Goal: Task Accomplishment & Management: Use online tool/utility

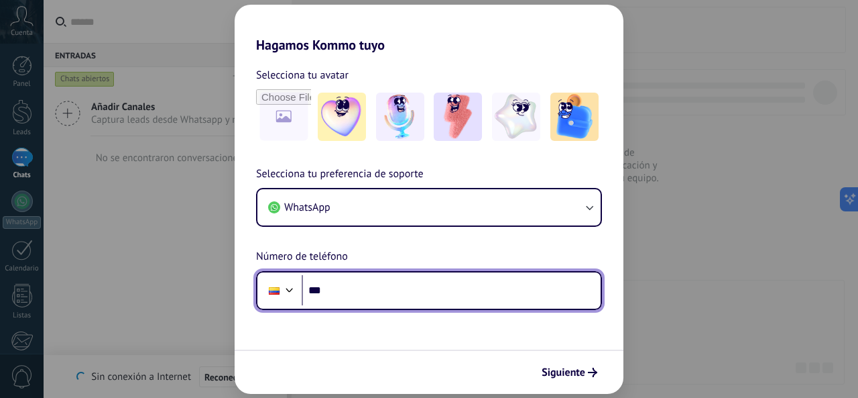
click at [353, 294] on input "***" at bounding box center [451, 290] width 299 height 31
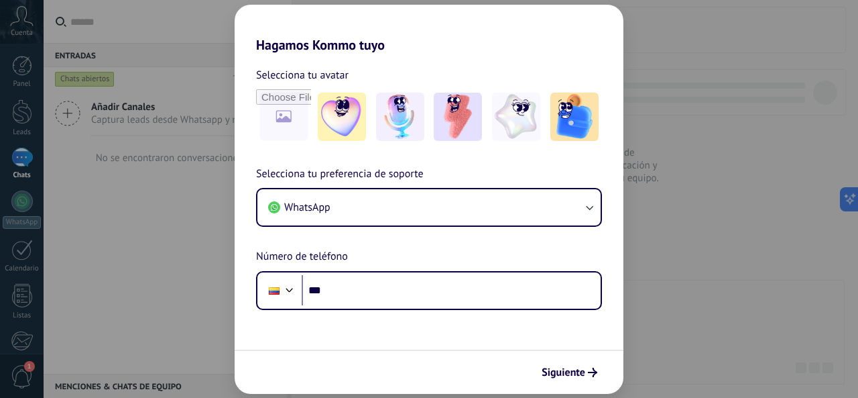
click at [656, 296] on div "Hagamos Kommo tuyo Selecciona tu avatar Selecciona tu preferencia de soporte Wh…" at bounding box center [429, 199] width 858 height 398
click at [111, 206] on div "Hagamos Kommo tuyo Selecciona tu avatar Selecciona tu preferencia de soporte Wh…" at bounding box center [429, 199] width 858 height 398
click at [755, 212] on div "Hagamos Kommo tuyo Selecciona tu avatar Selecciona tu preferencia de soporte Wh…" at bounding box center [429, 199] width 858 height 398
click at [150, 205] on div "Hagamos Kommo tuyo Selecciona tu avatar Selecciona tu preferencia de soporte Wh…" at bounding box center [429, 199] width 858 height 398
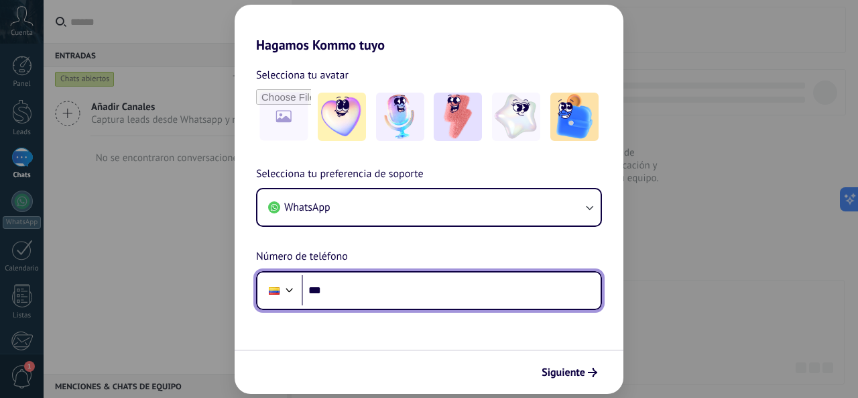
click at [388, 290] on input "***" at bounding box center [451, 290] width 299 height 31
click at [437, 278] on input "***" at bounding box center [451, 290] width 299 height 31
click at [291, 289] on div at bounding box center [290, 288] width 16 height 16
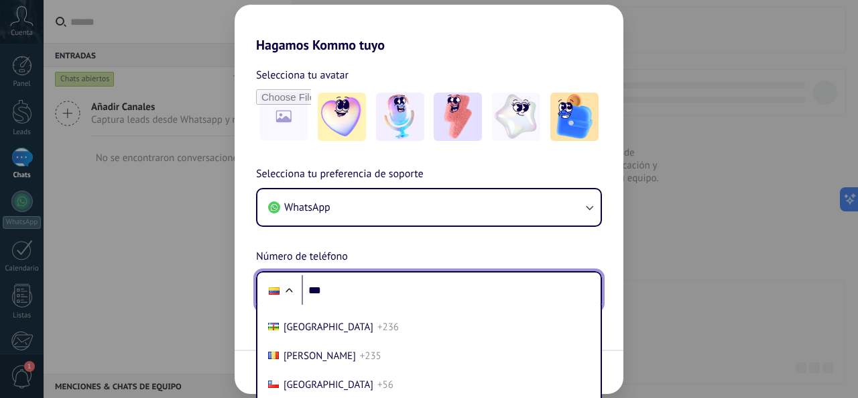
click at [345, 229] on div "Selecciona tu preferencia de soporte WhatsApp Número de teléfono Phone *** [GEO…" at bounding box center [429, 238] width 389 height 144
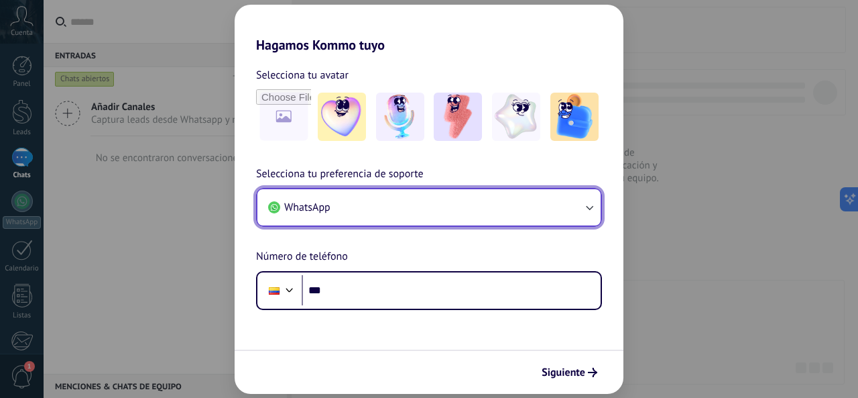
click at [587, 208] on icon "button" at bounding box center [589, 206] width 13 height 13
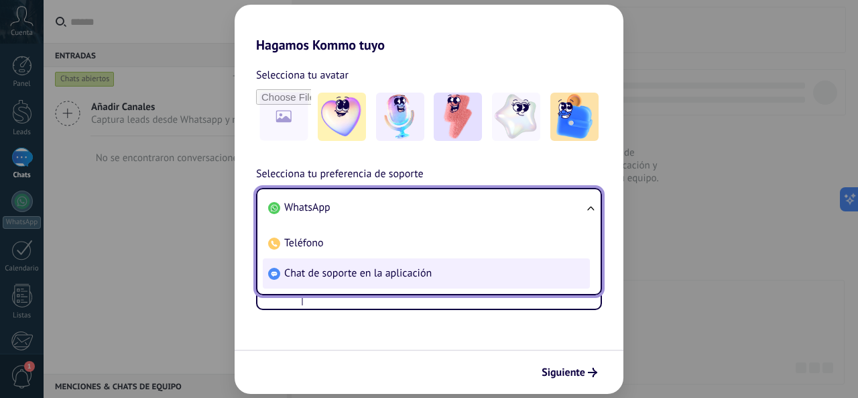
click at [405, 274] on span "Chat de soporte en la aplicación" at bounding box center [358, 272] width 148 height 13
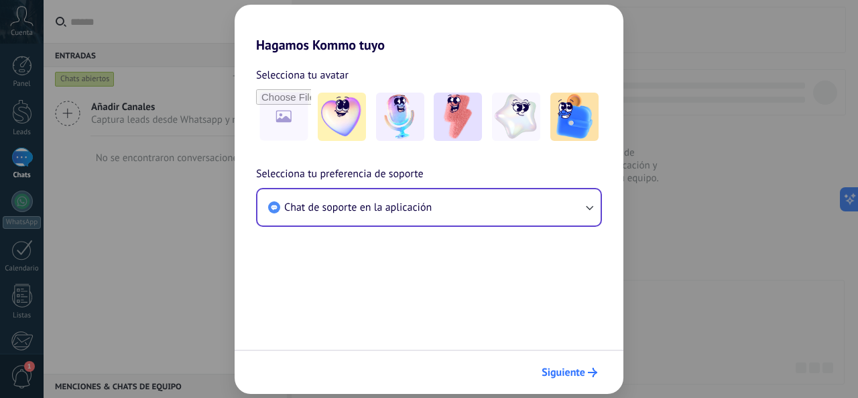
click at [563, 372] on span "Siguiente" at bounding box center [564, 371] width 44 height 9
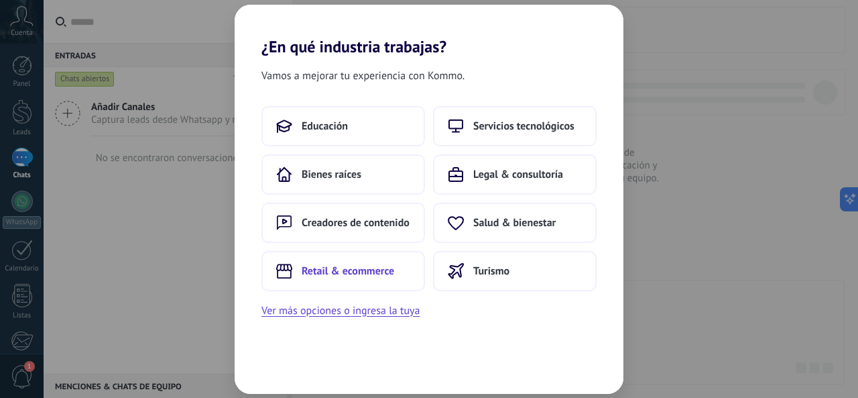
click at [298, 268] on button "Retail & ecommerce" at bounding box center [344, 271] width 164 height 40
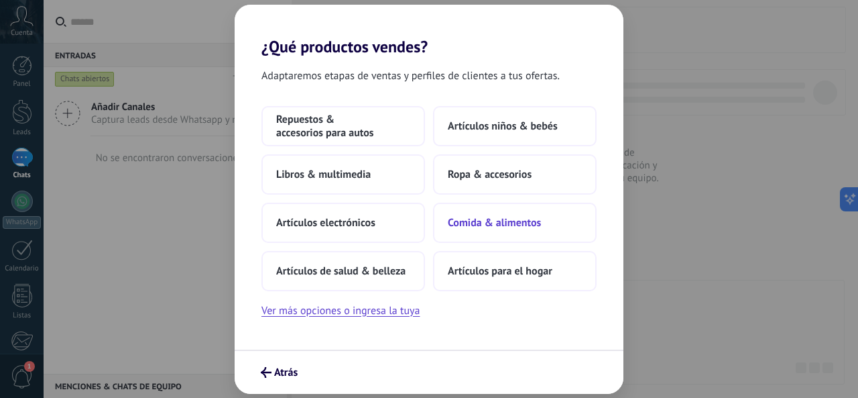
click at [491, 227] on span "Comida & alimentos" at bounding box center [494, 222] width 93 height 13
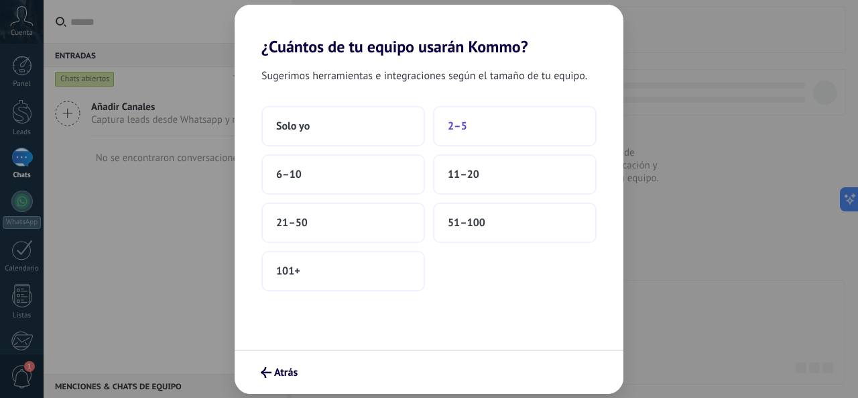
click at [492, 121] on button "2–5" at bounding box center [515, 126] width 164 height 40
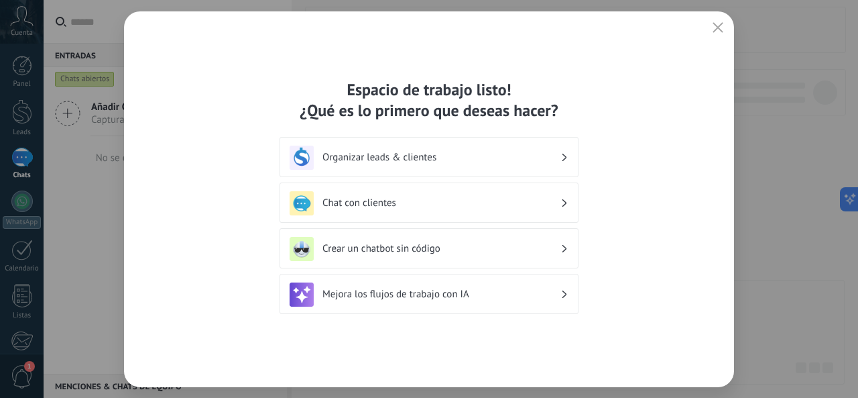
click at [506, 197] on h3 "Chat con clientes" at bounding box center [442, 202] width 238 height 13
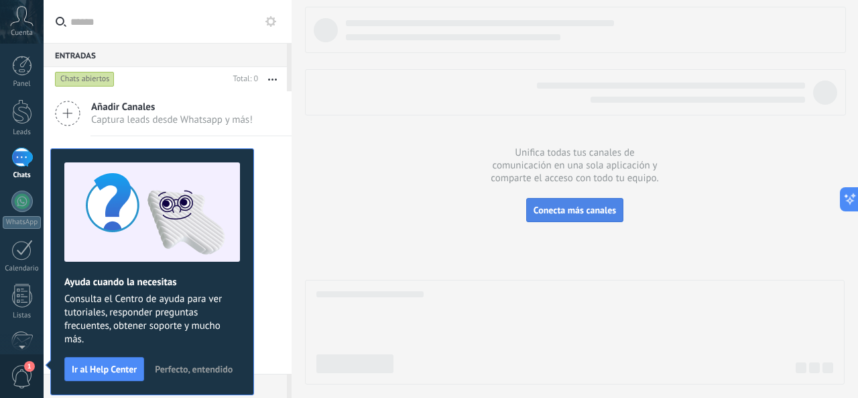
click at [579, 207] on span "Conecta más canales" at bounding box center [575, 210] width 82 height 12
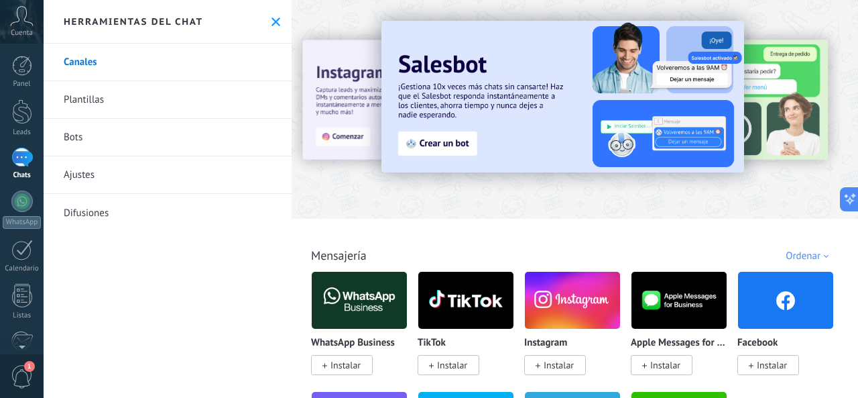
click at [90, 104] on link "Plantillas" at bounding box center [168, 100] width 248 height 38
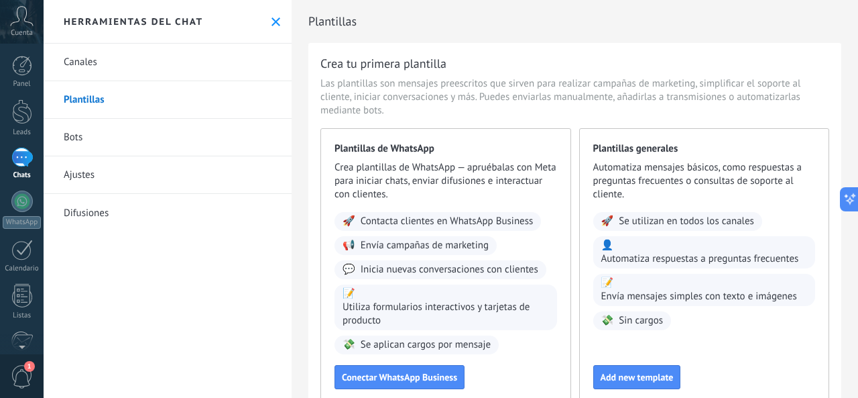
click at [69, 132] on link "Bots" at bounding box center [168, 138] width 248 height 38
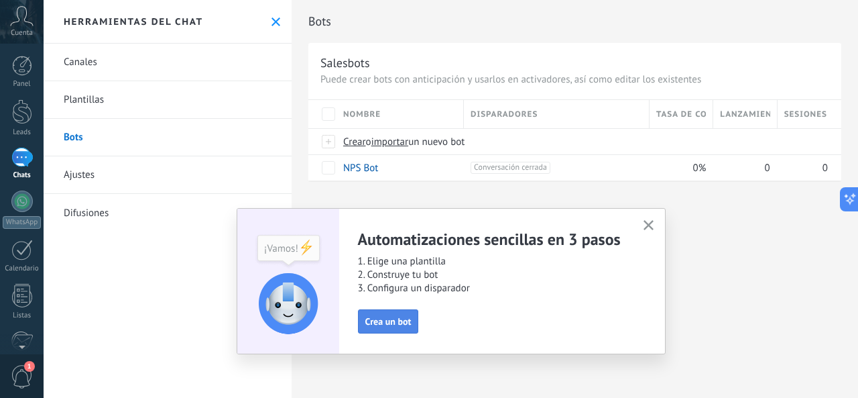
click at [398, 323] on span "Crea un bot" at bounding box center [388, 321] width 46 height 9
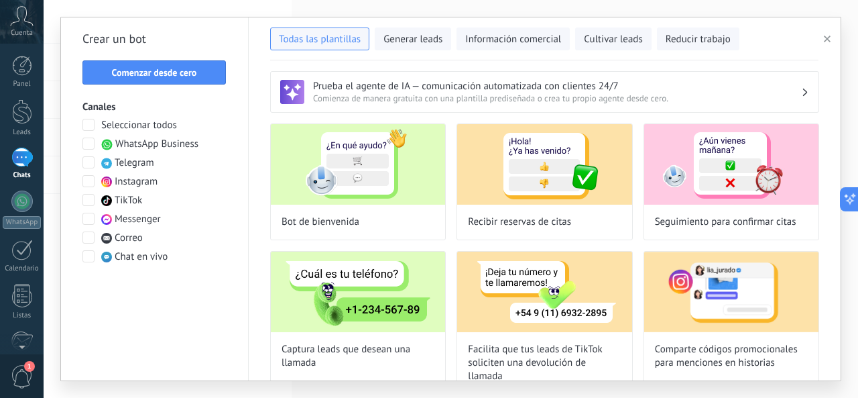
drag, startPoint x: 836, startPoint y: 100, endPoint x: 836, endPoint y: 119, distance: 19.4
click at [836, 119] on div "Prueba el agente de IA — comunicación automatizada con clientes 24/7 Comienza d…" at bounding box center [545, 220] width 592 height 320
click at [91, 182] on span at bounding box center [88, 181] width 12 height 12
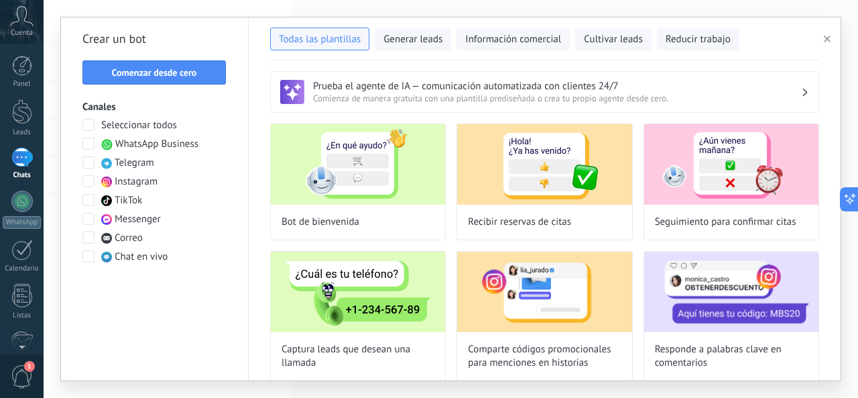
click at [89, 144] on span at bounding box center [88, 143] width 12 height 12
click at [89, 199] on span at bounding box center [88, 200] width 12 height 12
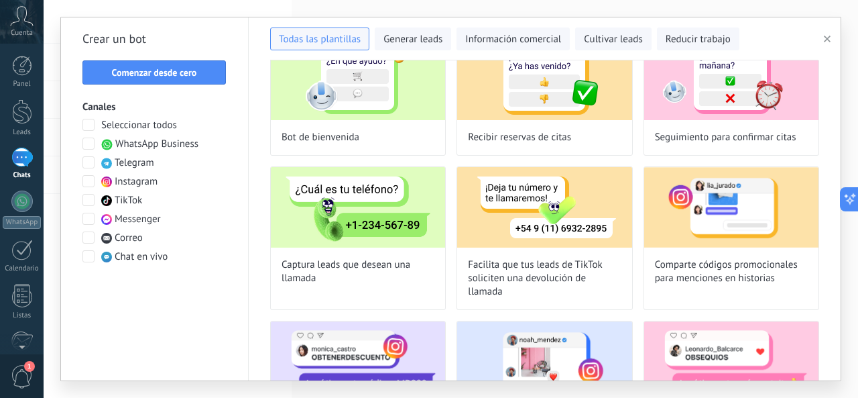
scroll to position [185, 0]
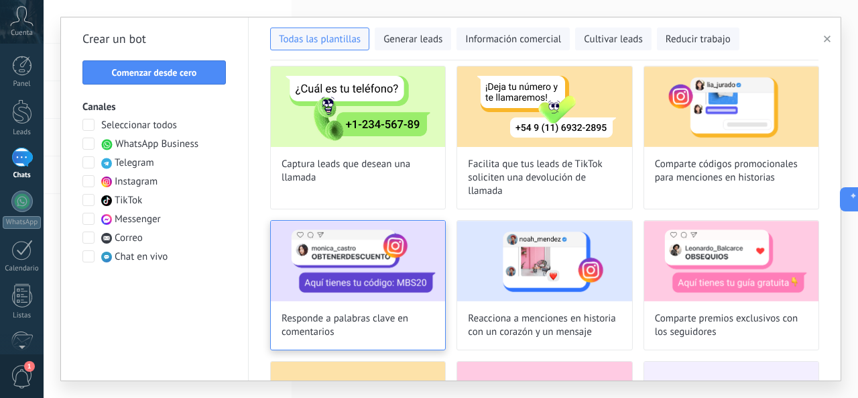
click at [361, 270] on img at bounding box center [358, 261] width 174 height 80
type input "**********"
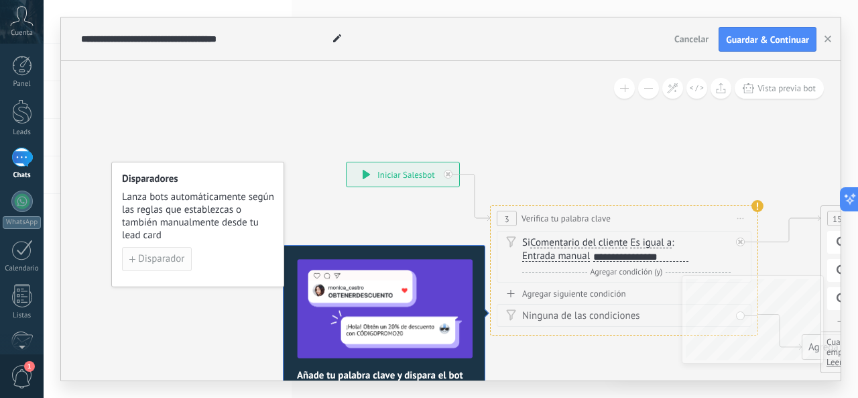
click at [170, 259] on span "Disparador" at bounding box center [161, 258] width 46 height 9
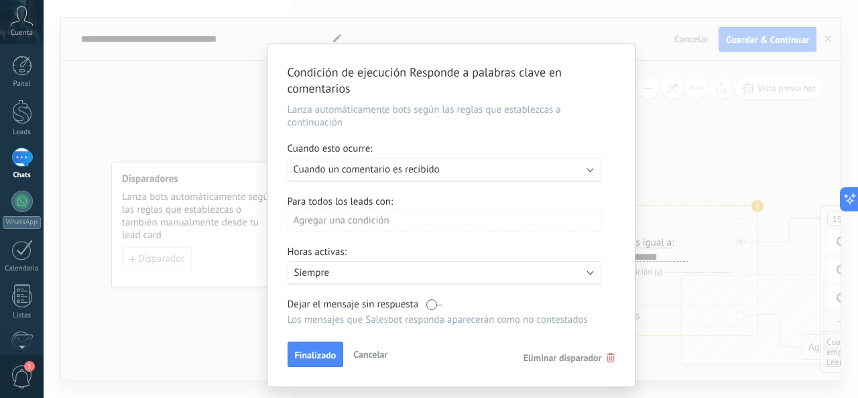
click at [589, 169] on b at bounding box center [590, 168] width 7 height 7
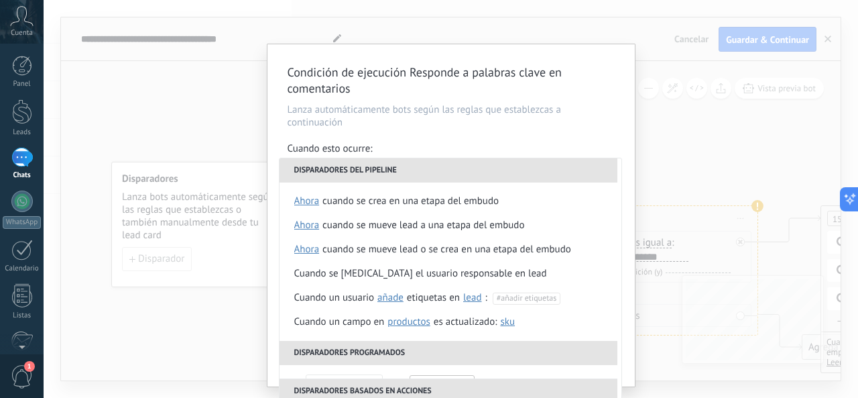
click at [511, 143] on div "Cuando esto ocurre:" at bounding box center [451, 149] width 327 height 15
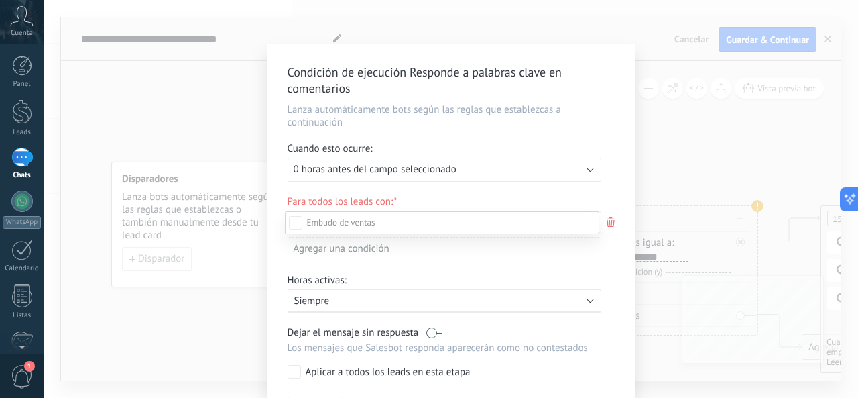
click at [459, 148] on div at bounding box center [451, 199] width 815 height 398
click at [588, 169] on b at bounding box center [590, 168] width 7 height 7
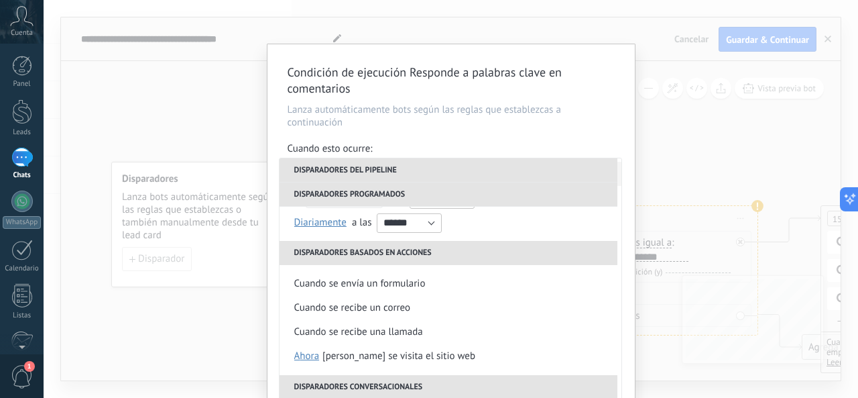
scroll to position [220, 0]
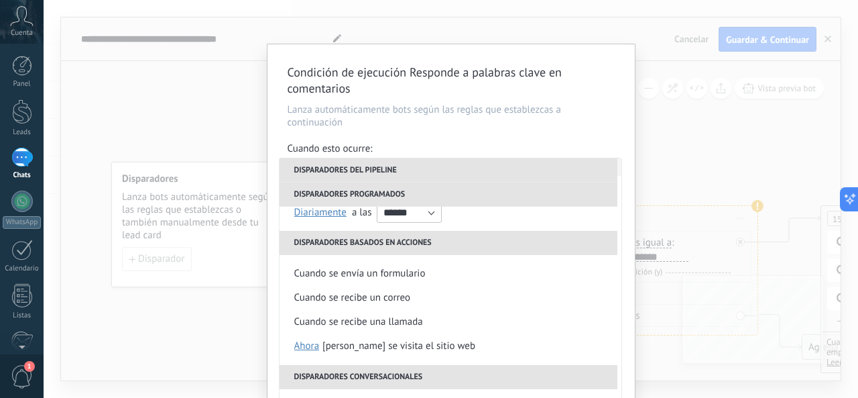
drag, startPoint x: 858, startPoint y: 245, endPoint x: 854, endPoint y: 284, distance: 39.1
click at [856, 299] on div "Condición de ejecución Responde a palabras clave en comentarios [PERSON_NAME] a…" at bounding box center [451, 199] width 815 height 398
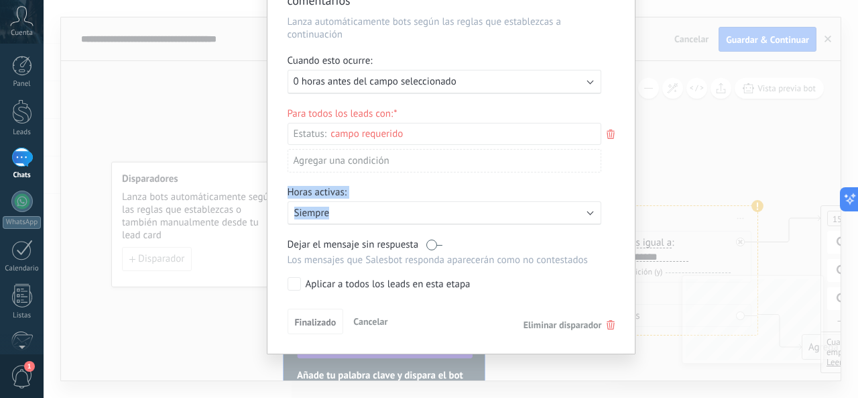
scroll to position [0, 0]
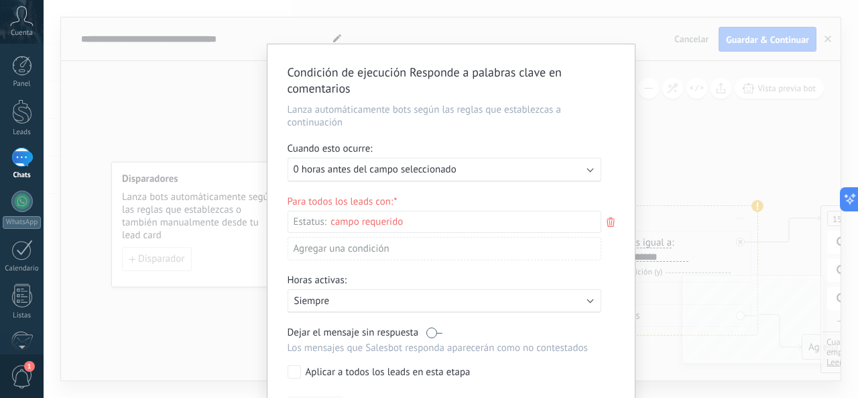
click at [584, 168] on div "Ejecutar: 0 horas antes del campo seleccionado" at bounding box center [445, 170] width 314 height 24
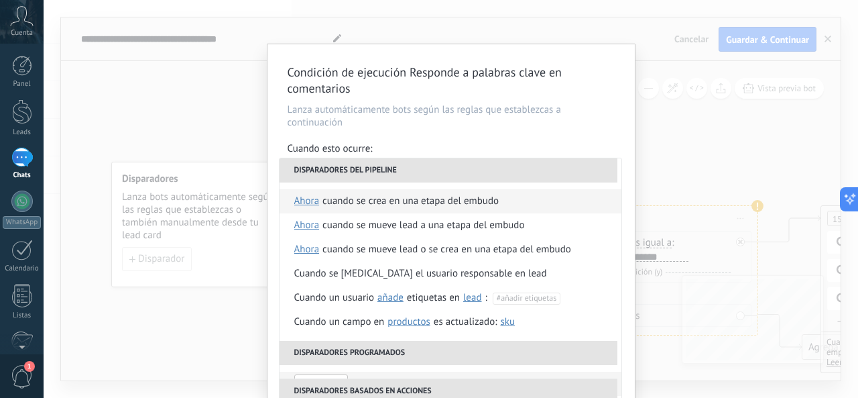
click at [351, 200] on div "Cuando se crea en una etapa del embudo" at bounding box center [411, 201] width 176 height 24
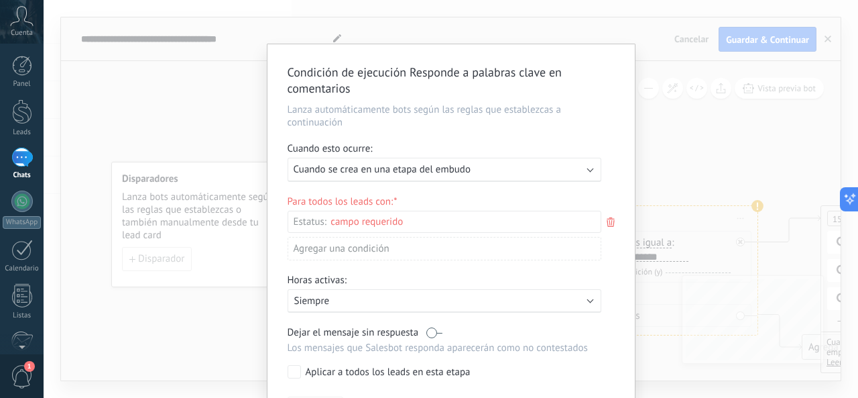
click at [326, 246] on div "Agregar una condición" at bounding box center [445, 248] width 314 height 23
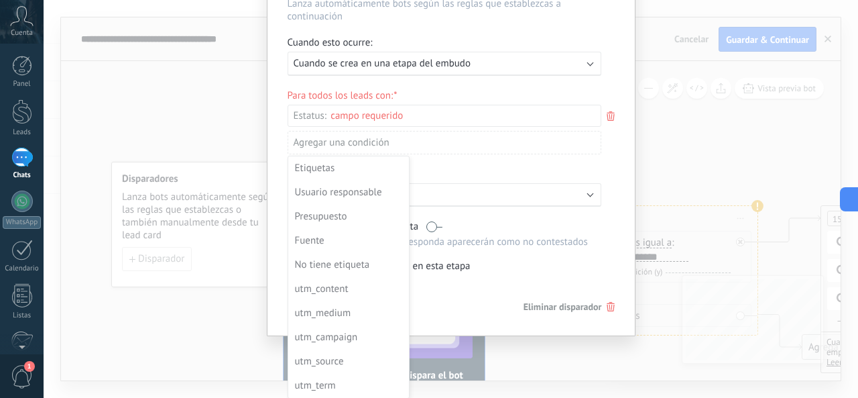
click at [222, 72] on div "Condición de ejecución Responde a palabras clave en comentarios [PERSON_NAME] a…" at bounding box center [451, 199] width 815 height 398
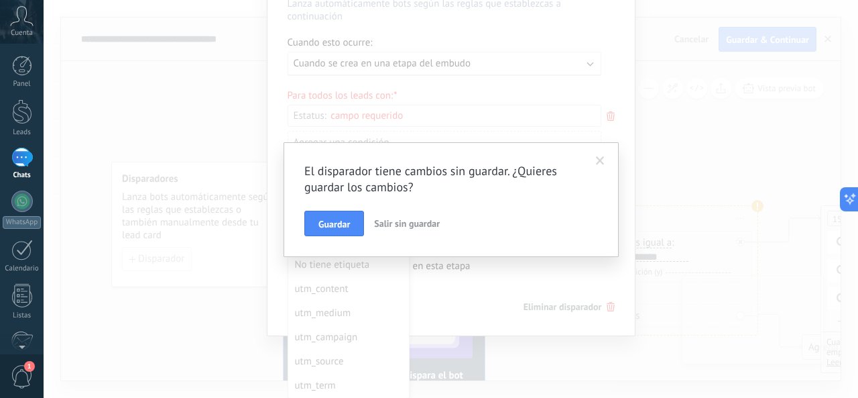
click at [421, 222] on span "Salir sin guardar" at bounding box center [407, 223] width 66 height 12
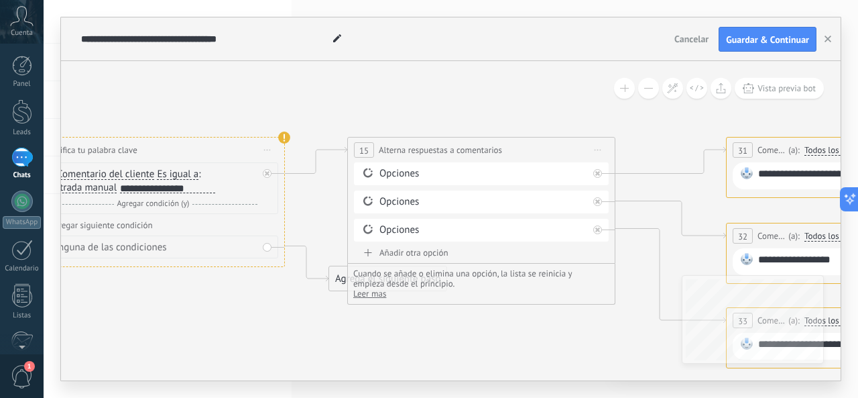
drag, startPoint x: 395, startPoint y: 298, endPoint x: 217, endPoint y: 302, distance: 177.7
click at [217, 302] on icon at bounding box center [865, 230] width 2657 height 945
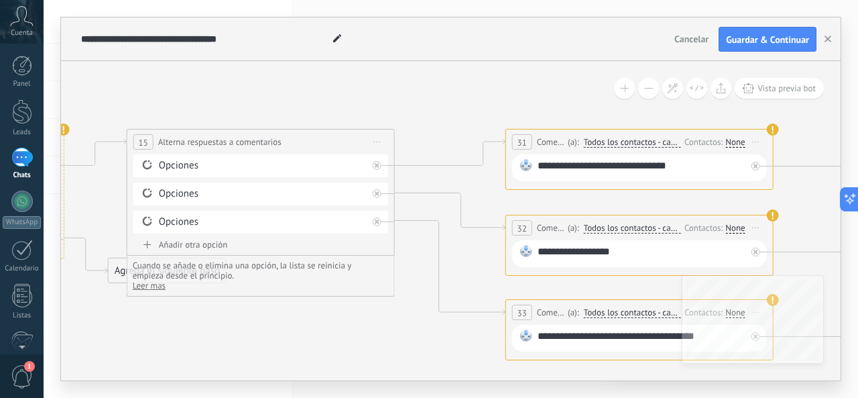
drag, startPoint x: 551, startPoint y: 338, endPoint x: 347, endPoint y: 331, distance: 204.7
click at [347, 331] on icon at bounding box center [645, 222] width 2657 height 945
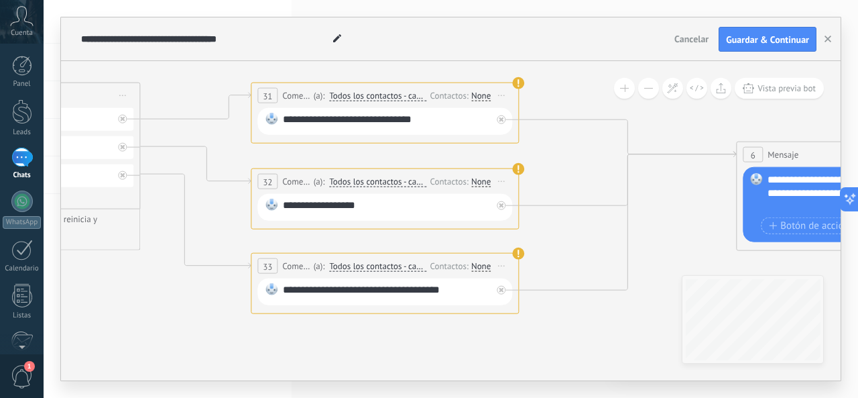
drag, startPoint x: 406, startPoint y: 336, endPoint x: 152, endPoint y: 289, distance: 258.4
click at [152, 289] on icon at bounding box center [390, 176] width 2657 height 945
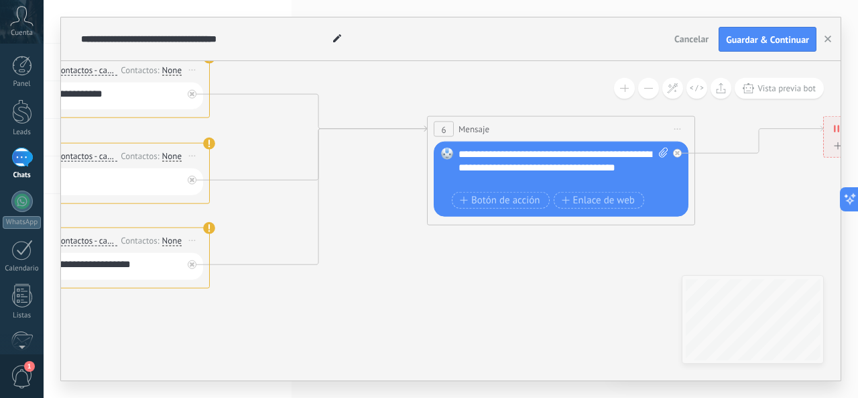
drag, startPoint x: 569, startPoint y: 335, endPoint x: 272, endPoint y: 310, distance: 297.4
click at [272, 310] on icon at bounding box center [81, 150] width 2657 height 945
drag, startPoint x: 557, startPoint y: 327, endPoint x: 415, endPoint y: 325, distance: 142.2
click at [415, 325] on icon at bounding box center [81, 150] width 2657 height 945
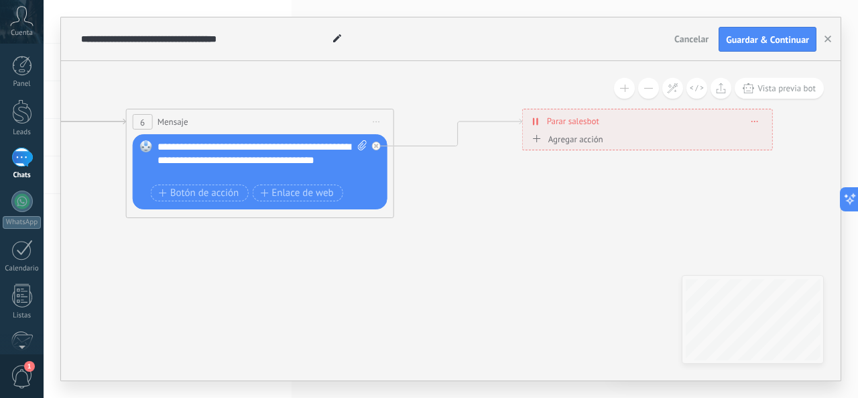
drag, startPoint x: 534, startPoint y: 324, endPoint x: 371, endPoint y: 320, distance: 162.3
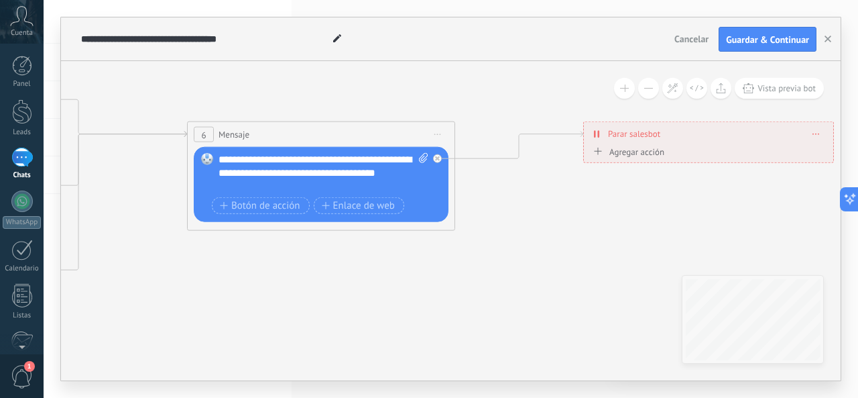
drag, startPoint x: 510, startPoint y: 268, endPoint x: 604, endPoint y: 269, distance: 93.2
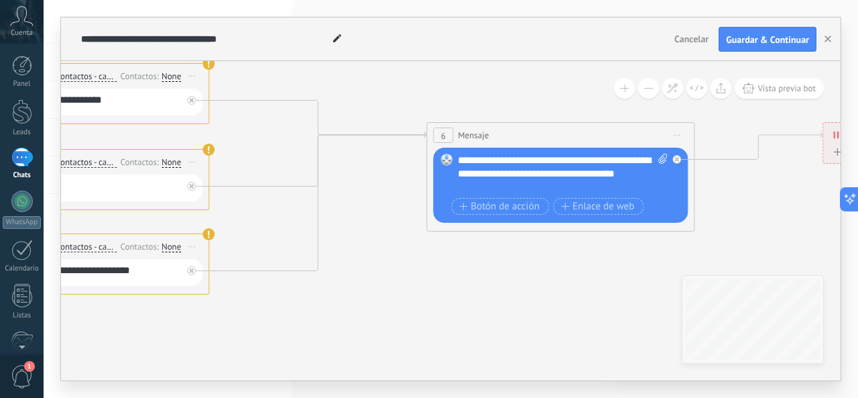
drag, startPoint x: 287, startPoint y: 296, endPoint x: 547, endPoint y: 297, distance: 260.2
click at [547, 297] on icon at bounding box center [80, 156] width 2657 height 945
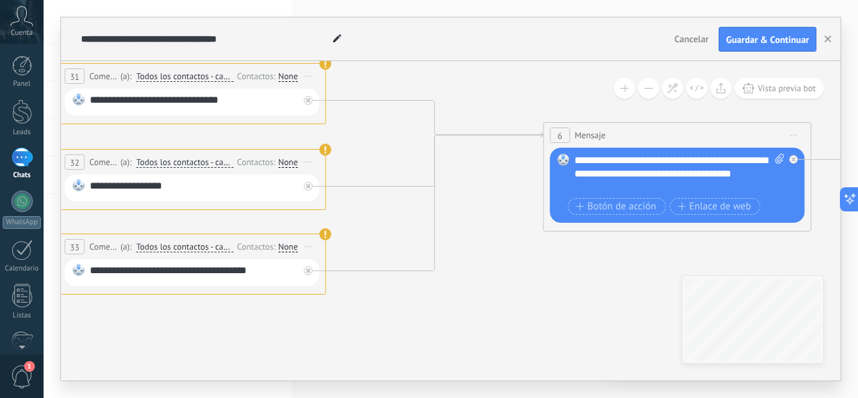
drag, startPoint x: 317, startPoint y: 313, endPoint x: 568, endPoint y: 310, distance: 251.5
click at [568, 310] on icon at bounding box center [197, 156] width 2657 height 945
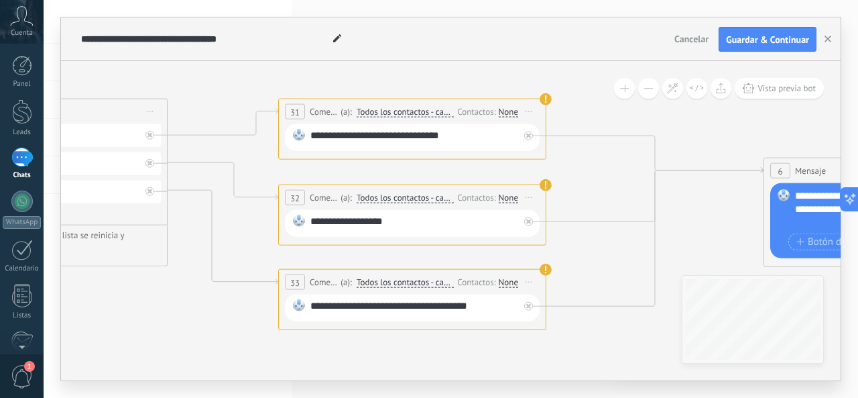
drag, startPoint x: 339, startPoint y: 317, endPoint x: 404, endPoint y: 355, distance: 74.9
click at [404, 355] on icon at bounding box center [417, 192] width 2657 height 945
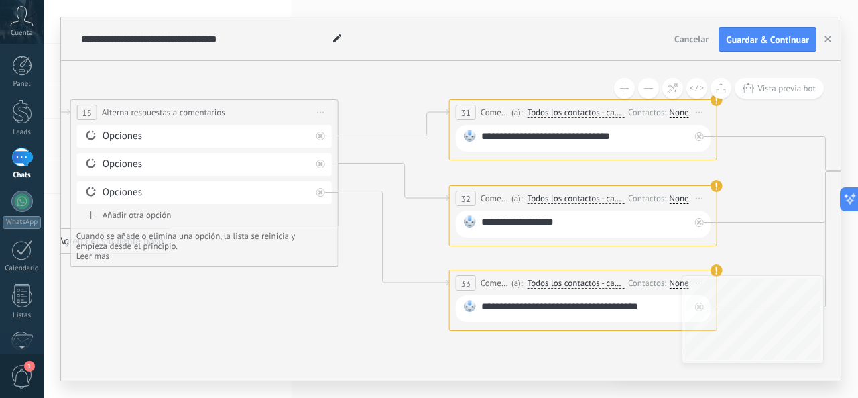
drag, startPoint x: 181, startPoint y: 346, endPoint x: 337, endPoint y: 346, distance: 155.6
click at [353, 347] on icon at bounding box center [588, 192] width 2657 height 945
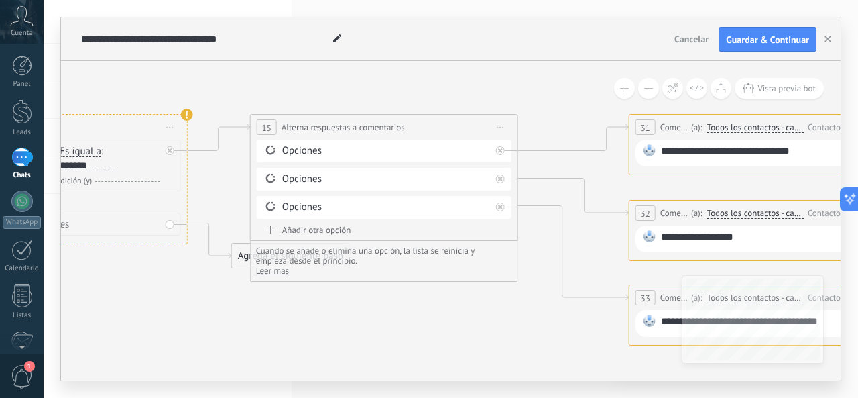
drag, startPoint x: 154, startPoint y: 332, endPoint x: 381, endPoint y: 351, distance: 228.1
click at [381, 351] on icon at bounding box center [768, 207] width 2657 height 945
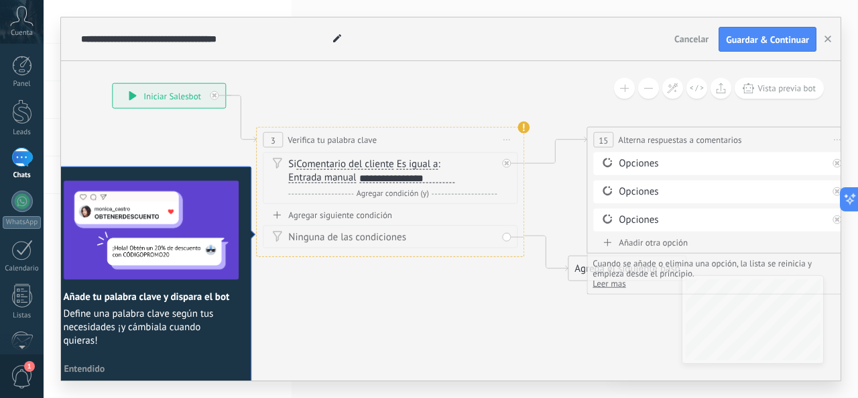
drag, startPoint x: 193, startPoint y: 335, endPoint x: 500, endPoint y: 345, distance: 307.3
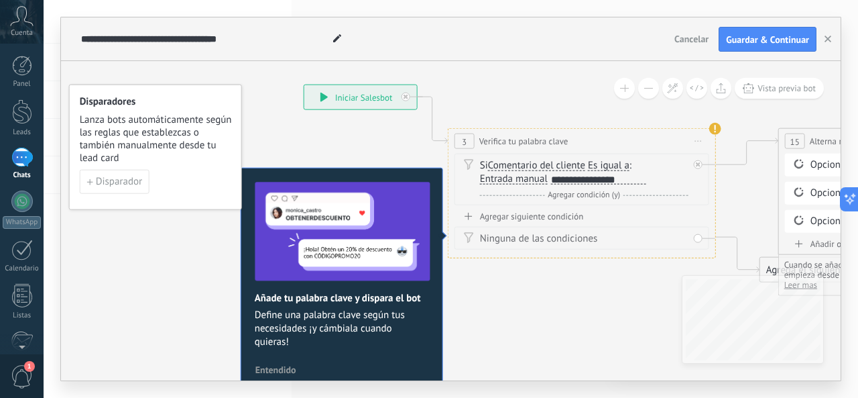
drag, startPoint x: 342, startPoint y: 338, endPoint x: 535, endPoint y: 337, distance: 193.1
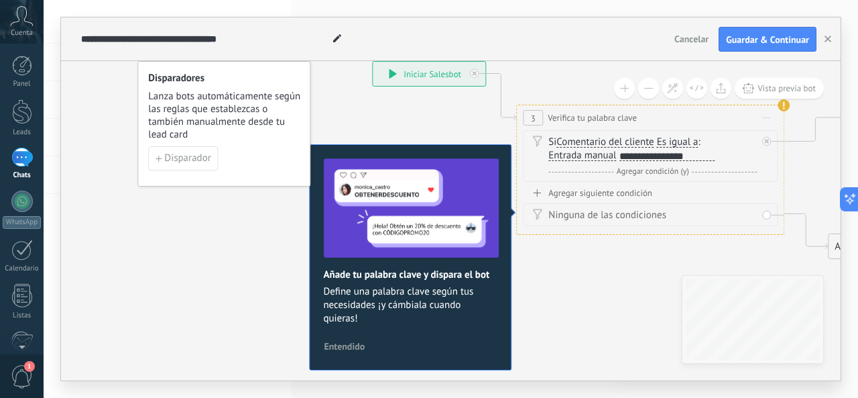
drag, startPoint x: 536, startPoint y: 341, endPoint x: 558, endPoint y: 321, distance: 29.4
click at [347, 341] on span "Entendido" at bounding box center [344, 345] width 41 height 9
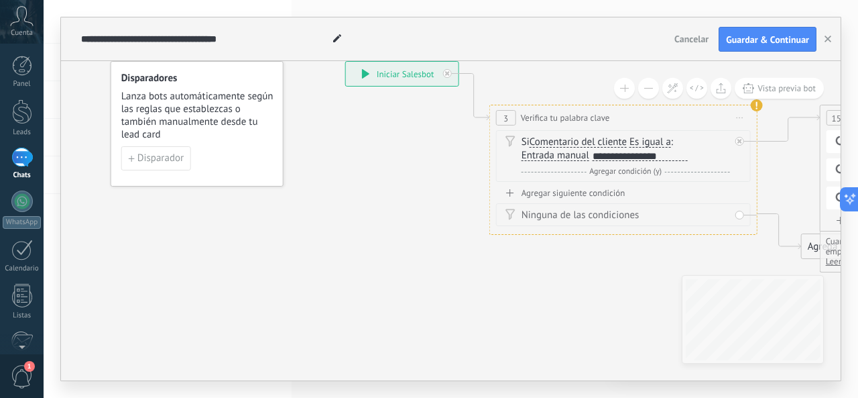
drag, startPoint x: 563, startPoint y: 323, endPoint x: 440, endPoint y: 312, distance: 123.8
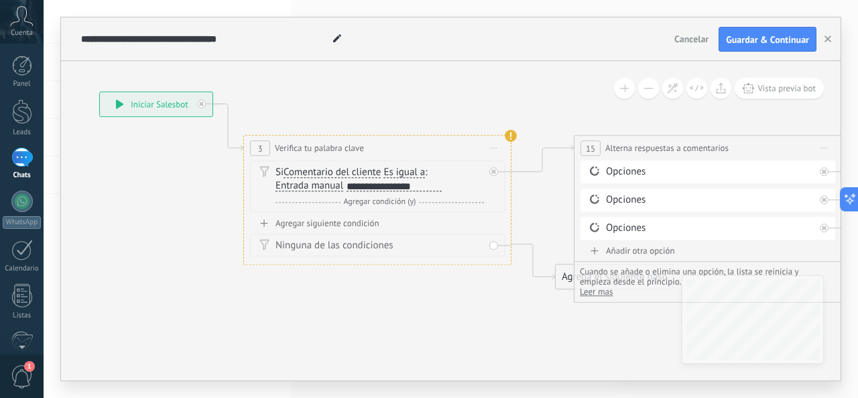
drag, startPoint x: 477, startPoint y: 311, endPoint x: 366, endPoint y: 348, distance: 116.6
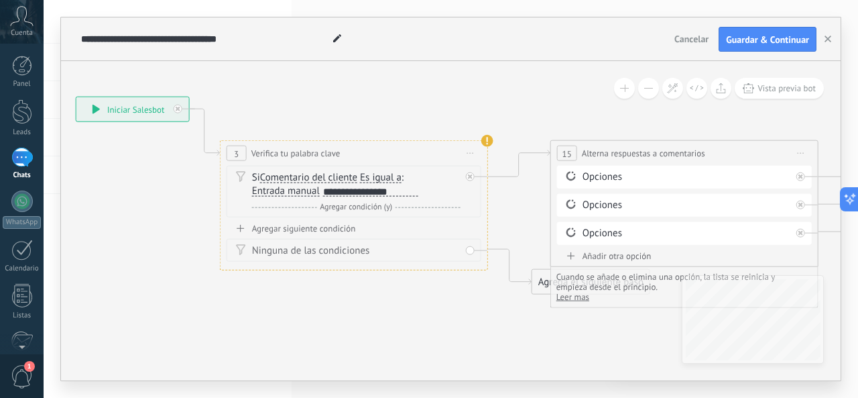
click at [366, 188] on div "**********" at bounding box center [370, 191] width 95 height 11
click at [323, 190] on div "**********" at bounding box center [370, 191] width 95 height 11
click at [323, 191] on div "***" at bounding box center [334, 191] width 23 height 11
click at [340, 190] on div "****" at bounding box center [334, 191] width 23 height 11
click at [315, 227] on div "Agregar siguiente condición" at bounding box center [354, 228] width 255 height 11
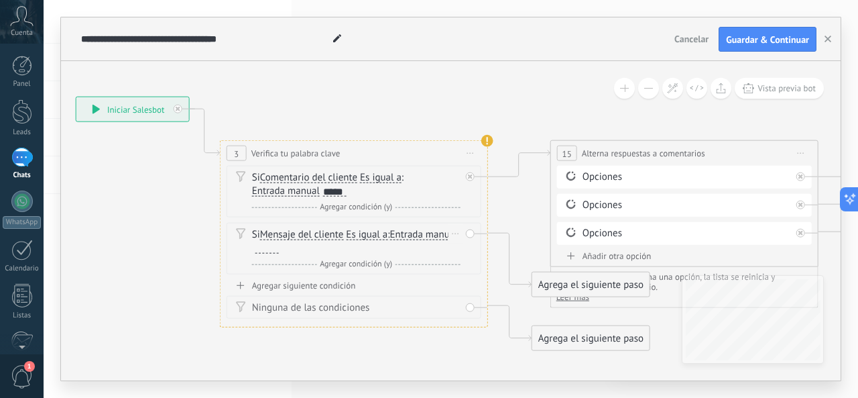
click at [279, 247] on div at bounding box center [266, 248] width 23 height 11
click at [279, 248] on div "***" at bounding box center [266, 248] width 23 height 11
click at [325, 188] on div "*****" at bounding box center [334, 191] width 23 height 11
click at [345, 190] on div "****" at bounding box center [334, 191] width 23 height 11
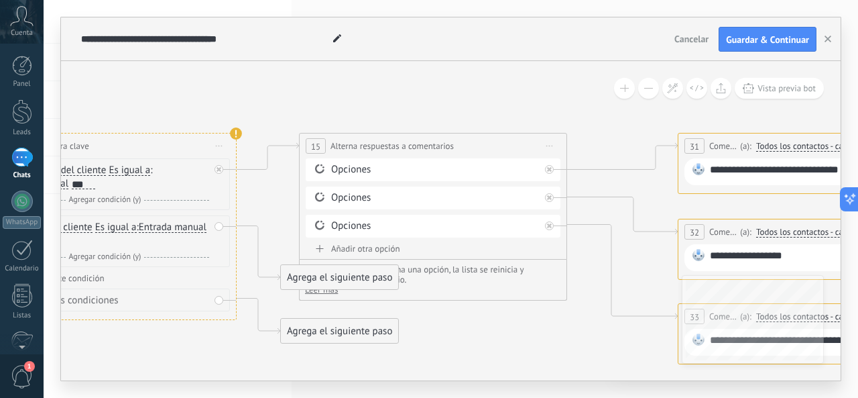
drag, startPoint x: 535, startPoint y: 368, endPoint x: 282, endPoint y: 361, distance: 253.6
click at [282, 361] on icon at bounding box center [817, 226] width 2657 height 945
click at [377, 167] on div "Opciones" at bounding box center [433, 169] width 209 height 13
click at [396, 171] on div "Opciones" at bounding box center [433, 169] width 209 height 13
click at [532, 169] on icon at bounding box center [533, 169] width 7 height 1
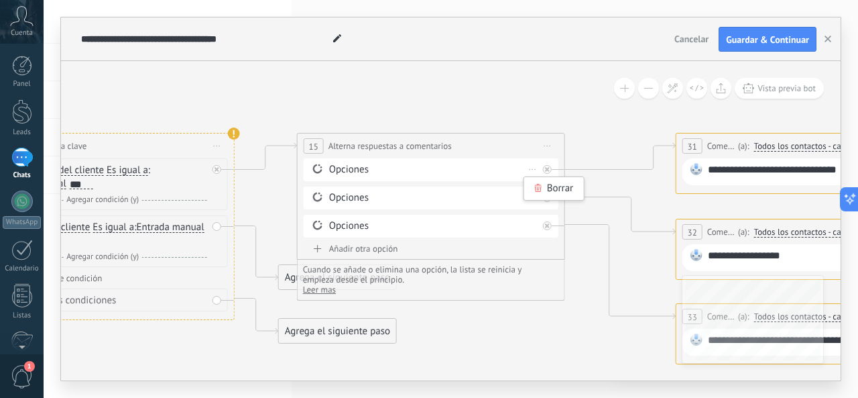
click at [464, 170] on div "Opciones" at bounding box center [433, 169] width 209 height 13
drag, startPoint x: 483, startPoint y: 170, endPoint x: 520, endPoint y: 168, distance: 36.9
click at [532, 168] on div "Opciones [GEOGRAPHIC_DATA]" at bounding box center [431, 169] width 255 height 23
click at [533, 345] on icon at bounding box center [815, 226] width 2657 height 945
click at [271, 228] on icon at bounding box center [815, 226] width 2657 height 945
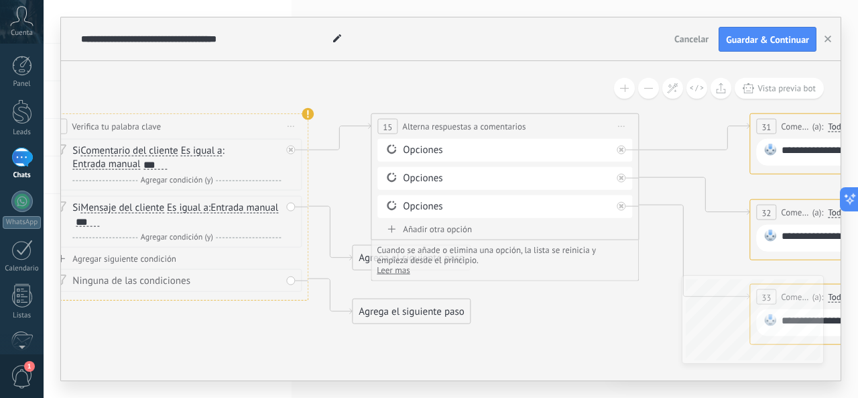
drag, startPoint x: 494, startPoint y: 325, endPoint x: 543, endPoint y: 259, distance: 82.9
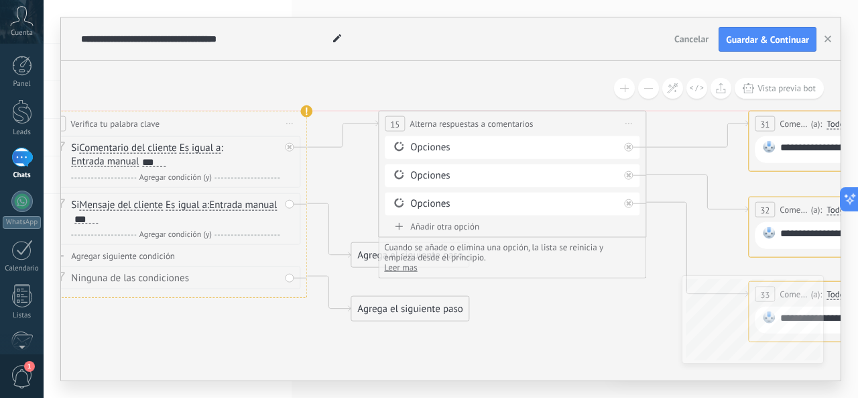
drag, startPoint x: 541, startPoint y: 127, endPoint x: 550, endPoint y: 128, distance: 8.7
click at [550, 128] on div "**********" at bounding box center [512, 123] width 267 height 25
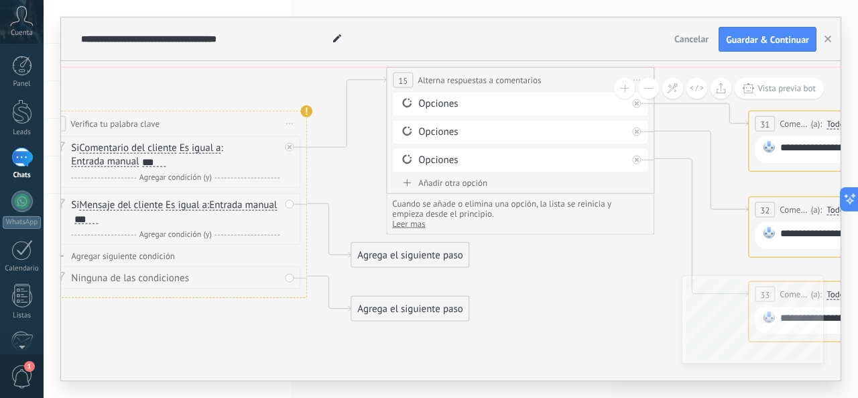
drag, startPoint x: 550, startPoint y: 127, endPoint x: 559, endPoint y: 89, distance: 39.2
click at [559, 89] on div "**********" at bounding box center [520, 80] width 267 height 25
click at [445, 104] on div "Opciones" at bounding box center [522, 103] width 209 height 13
click at [445, 103] on div "Opciones" at bounding box center [522, 103] width 209 height 13
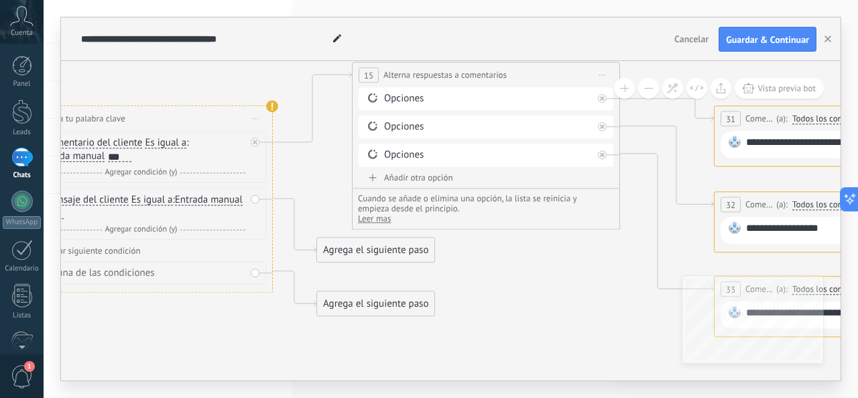
drag, startPoint x: 604, startPoint y: 281, endPoint x: 569, endPoint y: 276, distance: 35.3
click at [569, 276] on icon at bounding box center [853, 199] width 2657 height 945
click at [440, 75] on span "Alterna respuestas a comentarios" at bounding box center [445, 75] width 123 height 13
click at [602, 75] on icon at bounding box center [602, 74] width 7 height 1
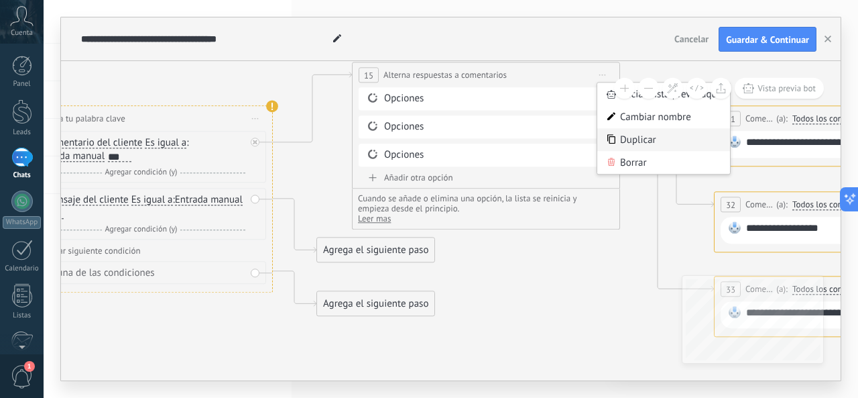
click at [632, 137] on div "Duplicar" at bounding box center [663, 140] width 133 height 23
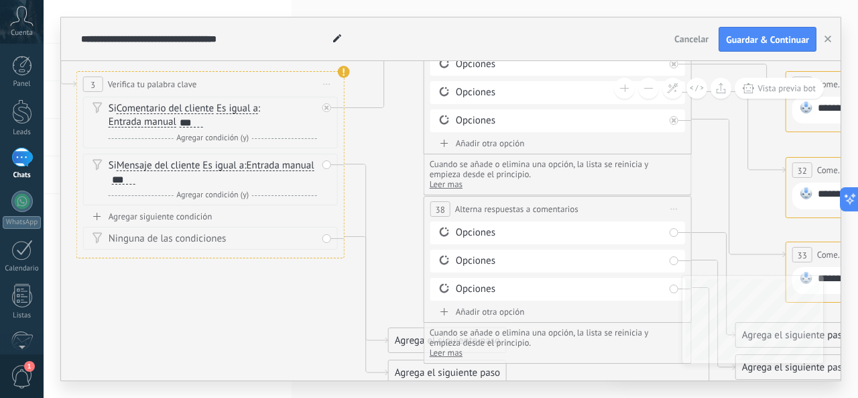
drag, startPoint x: 211, startPoint y: 351, endPoint x: 285, endPoint y: 314, distance: 82.8
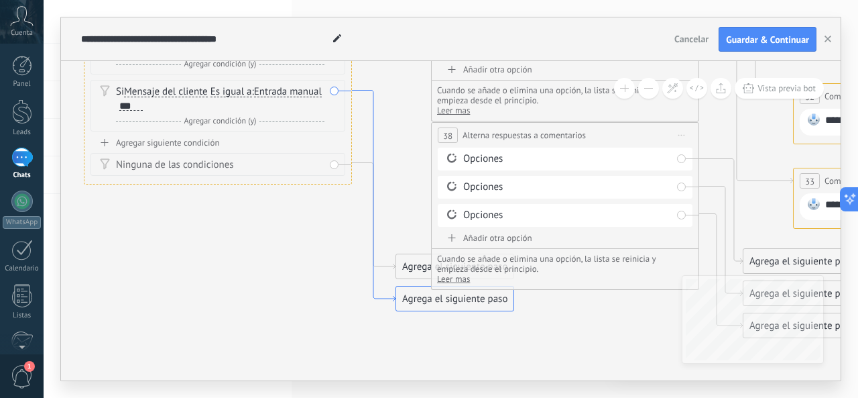
drag, startPoint x: 382, startPoint y: 371, endPoint x: 388, endPoint y: 298, distance: 73.3
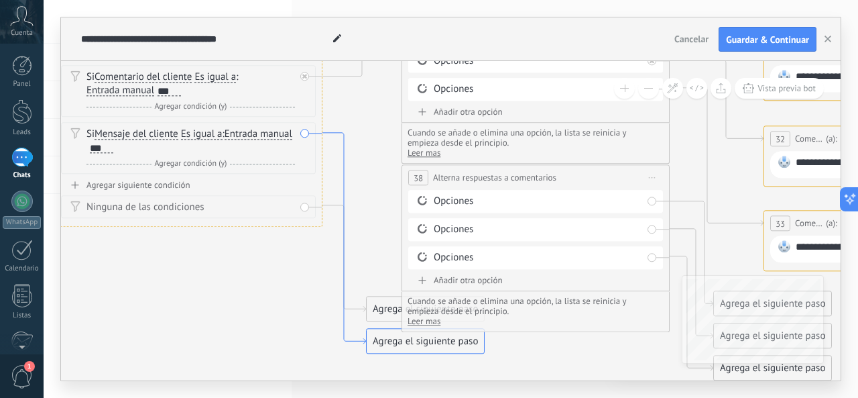
drag, startPoint x: 374, startPoint y: 111, endPoint x: 344, endPoint y: 153, distance: 51.5
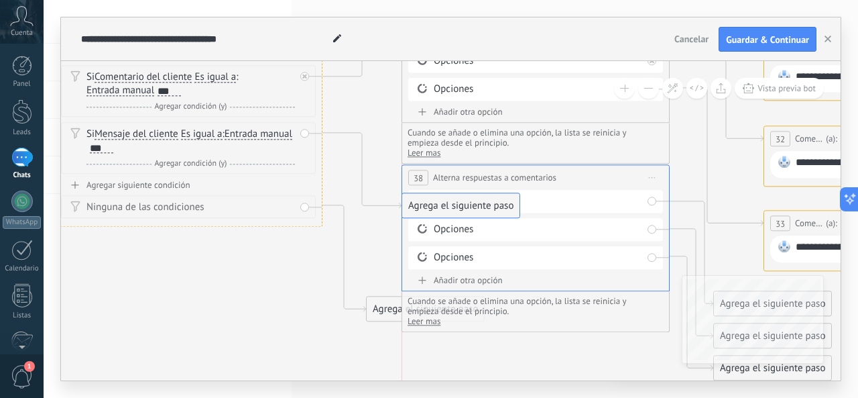
drag, startPoint x: 418, startPoint y: 341, endPoint x: 457, endPoint y: 206, distance: 141.1
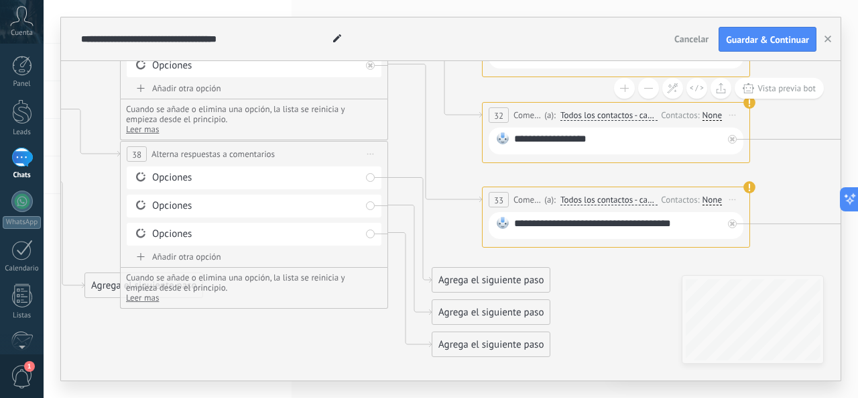
drag, startPoint x: 563, startPoint y: 356, endPoint x: 282, endPoint y: 333, distance: 282.6
click at [282, 333] on icon at bounding box center [621, 164] width 2657 height 1055
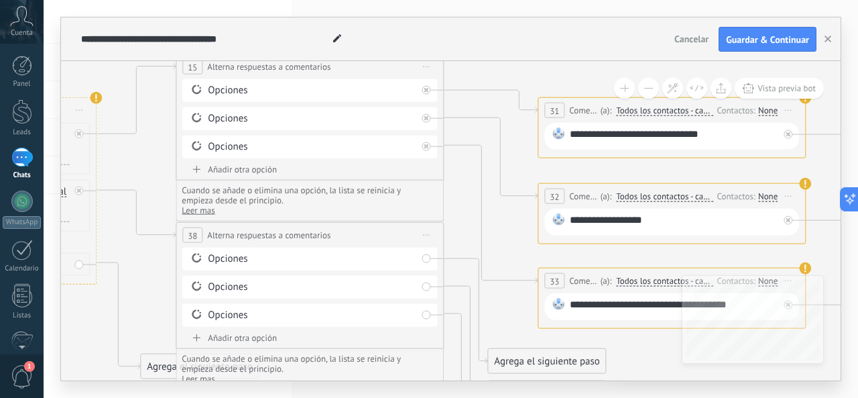
drag, startPoint x: 630, startPoint y: 298, endPoint x: 686, endPoint y: 379, distance: 98.2
click at [686, 379] on icon at bounding box center [677, 245] width 2657 height 1055
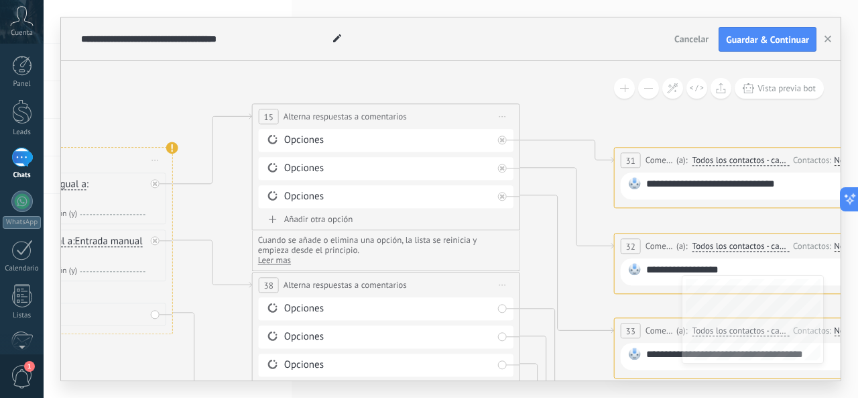
drag, startPoint x: 91, startPoint y: 345, endPoint x: 167, endPoint y: 396, distance: 90.9
click at [167, 396] on div "**********" at bounding box center [451, 199] width 815 height 398
click at [317, 139] on div "Opciones" at bounding box center [388, 140] width 209 height 13
click at [487, 138] on div "Borrar" at bounding box center [488, 140] width 15 height 19
click at [401, 140] on div "Opciones" at bounding box center [388, 140] width 209 height 13
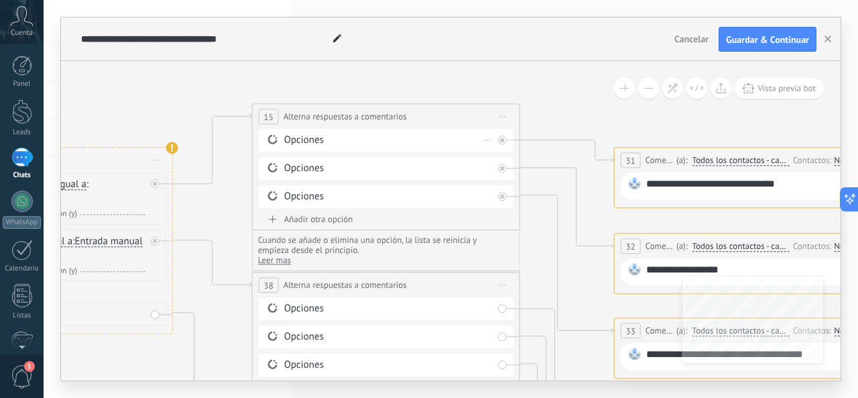
click at [295, 140] on div "Opciones" at bounding box center [388, 140] width 209 height 13
click at [276, 140] on icon at bounding box center [273, 139] width 12 height 13
click at [294, 139] on div "Opciones" at bounding box center [388, 140] width 209 height 13
click at [306, 172] on div "Opciones" at bounding box center [388, 168] width 209 height 13
click at [321, 202] on div "Opciones" at bounding box center [388, 196] width 209 height 13
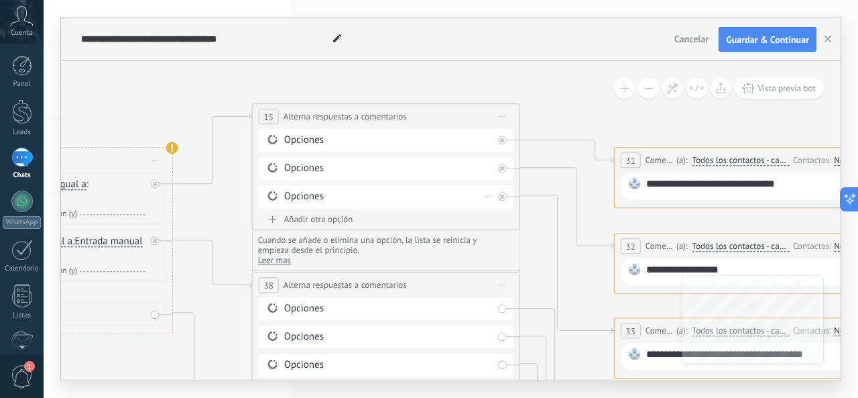
click at [323, 196] on div "Opciones" at bounding box center [388, 196] width 209 height 13
click at [282, 262] on span "Leer mas" at bounding box center [274, 260] width 33 height 11
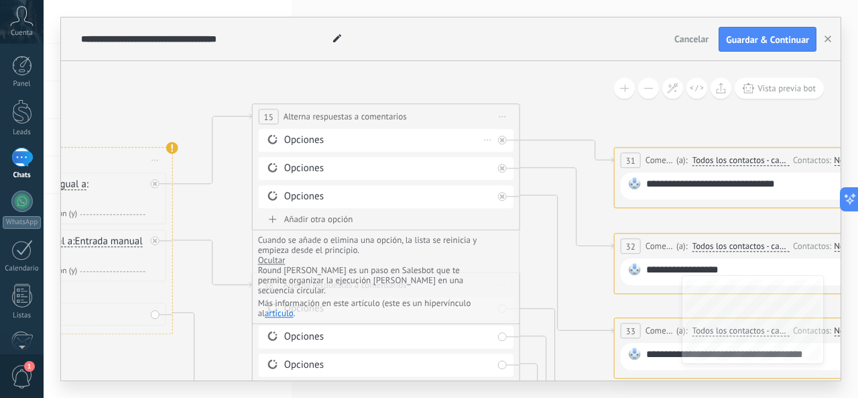
click at [337, 137] on div "Opciones" at bounding box center [388, 140] width 209 height 13
click at [350, 140] on div "Opciones" at bounding box center [388, 140] width 209 height 13
click at [490, 138] on div "Borrar" at bounding box center [488, 140] width 15 height 19
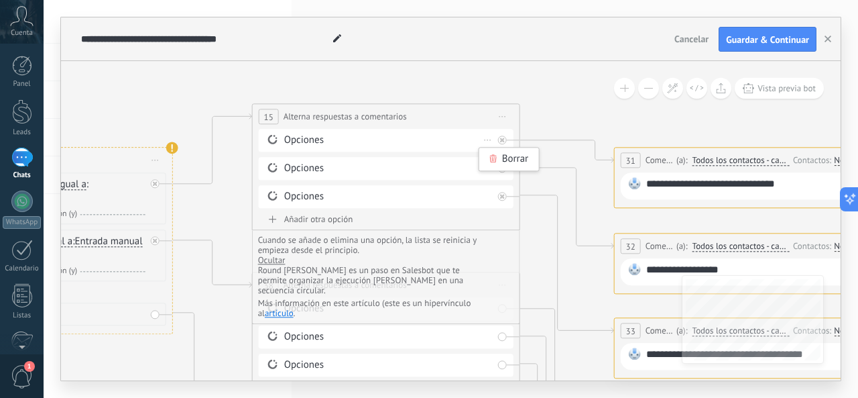
click at [367, 136] on div "Opciones" at bounding box center [388, 140] width 209 height 13
click at [348, 166] on div "Opciones" at bounding box center [388, 168] width 209 height 13
click at [300, 138] on div "Opciones" at bounding box center [388, 140] width 209 height 13
click at [268, 136] on icon at bounding box center [273, 139] width 12 height 13
click at [270, 137] on icon at bounding box center [273, 139] width 12 height 13
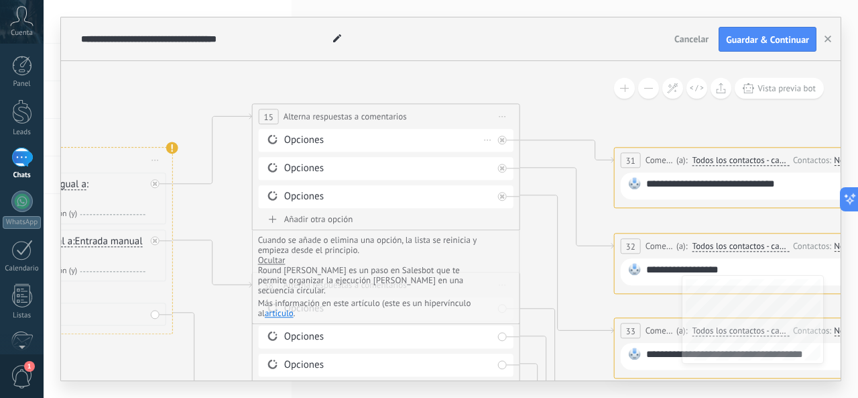
click at [270, 137] on icon at bounding box center [273, 139] width 12 height 13
click at [271, 139] on icon at bounding box center [273, 139] width 12 height 13
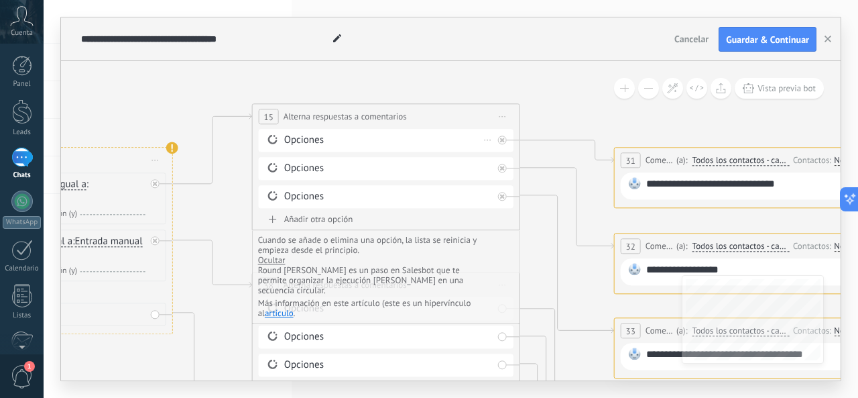
click at [271, 139] on icon at bounding box center [273, 139] width 12 height 13
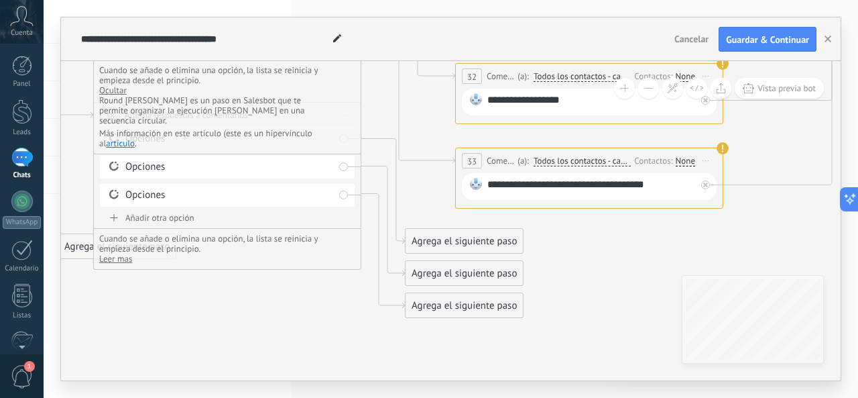
drag, startPoint x: 466, startPoint y: 340, endPoint x: 307, endPoint y: 342, distance: 158.9
click at [307, 342] on icon at bounding box center [594, 125] width 2657 height 1055
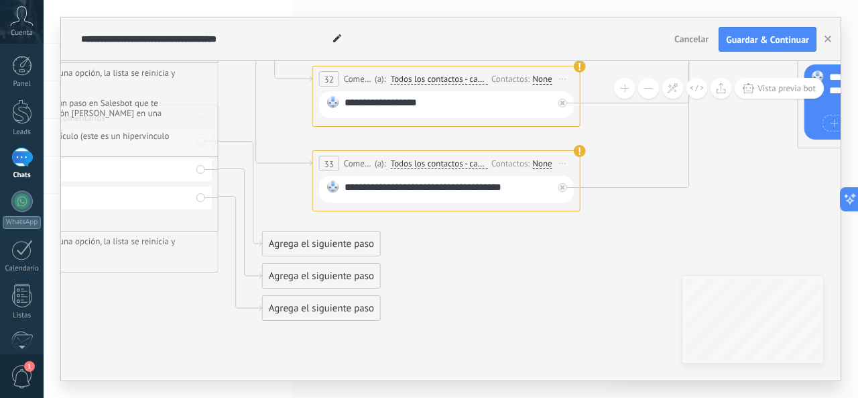
drag, startPoint x: 571, startPoint y: 355, endPoint x: 465, endPoint y: 330, distance: 108.2
click at [436, 351] on icon at bounding box center [452, 128] width 2657 height 1055
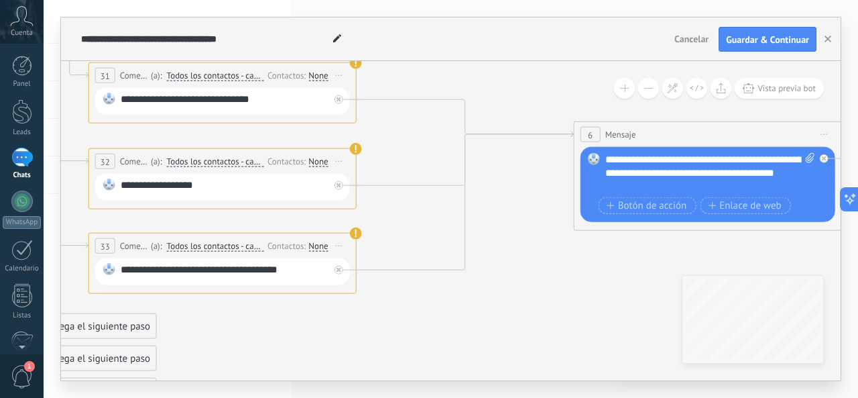
drag, startPoint x: 620, startPoint y: 257, endPoint x: 380, endPoint y: 343, distance: 254.1
click at [375, 343] on icon at bounding box center [228, 210] width 2657 height 1055
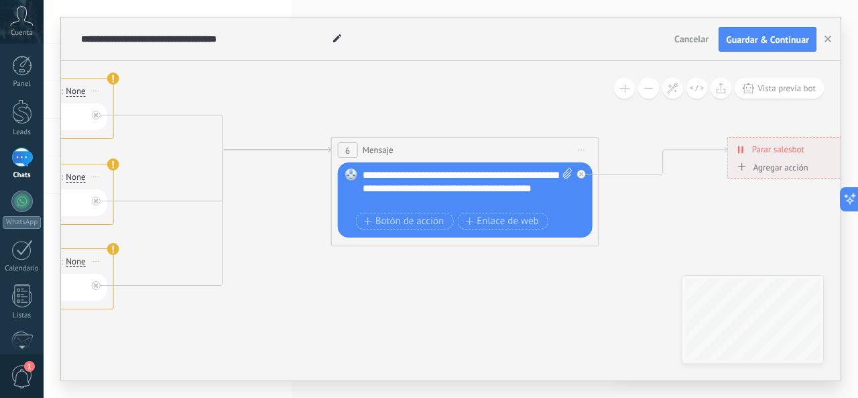
drag, startPoint x: 579, startPoint y: 274, endPoint x: 357, endPoint y: 290, distance: 223.2
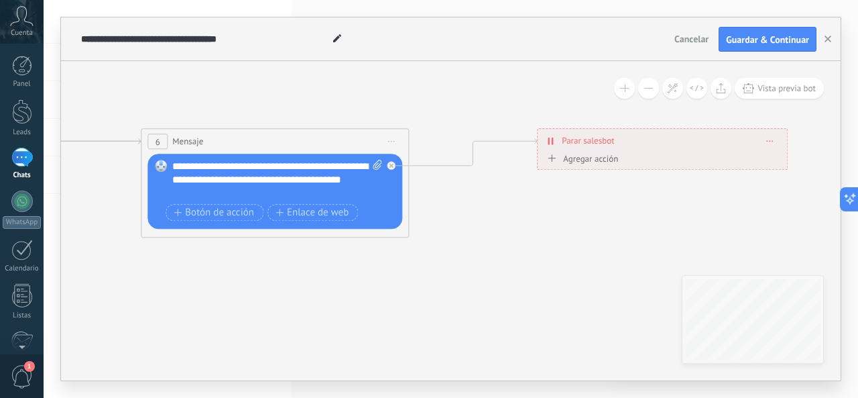
drag, startPoint x: 566, startPoint y: 302, endPoint x: 377, endPoint y: 294, distance: 189.3
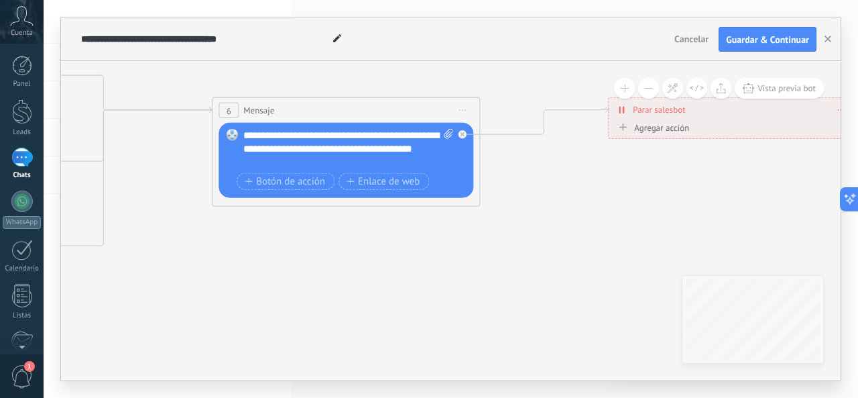
drag, startPoint x: 591, startPoint y: 229, endPoint x: 714, endPoint y: 188, distance: 129.1
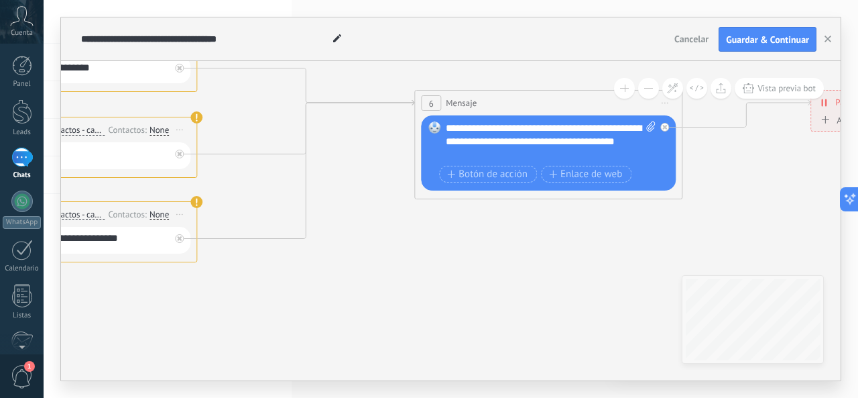
drag, startPoint x: 330, startPoint y: 260, endPoint x: 557, endPoint y: 258, distance: 226.7
click at [557, 258] on icon at bounding box center [68, 179] width 2657 height 1055
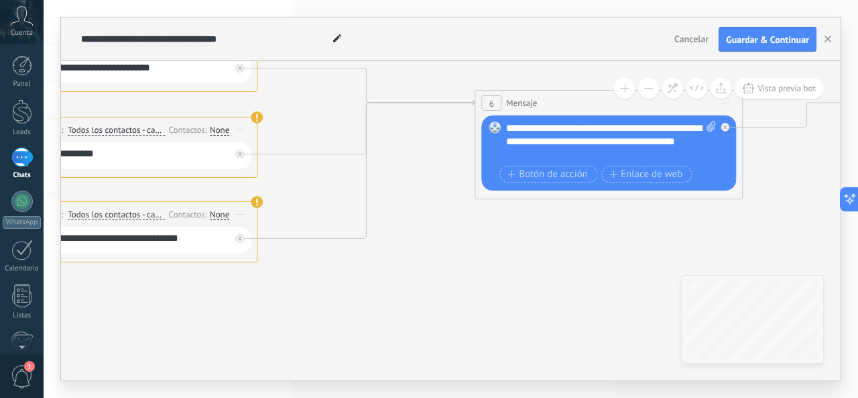
drag, startPoint x: 337, startPoint y: 265, endPoint x: 589, endPoint y: 268, distance: 252.1
click at [589, 268] on icon at bounding box center [128, 179] width 2657 height 1055
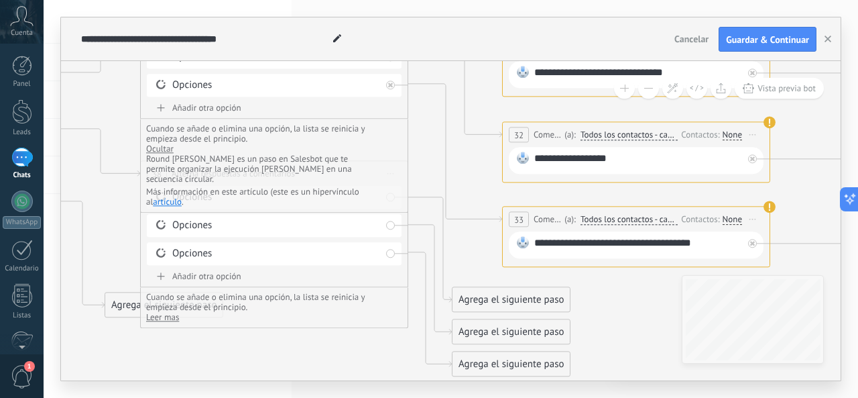
drag, startPoint x: 421, startPoint y: 297, endPoint x: 649, endPoint y: 299, distance: 228.0
click at [649, 299] on icon at bounding box center [641, 184] width 2657 height 1055
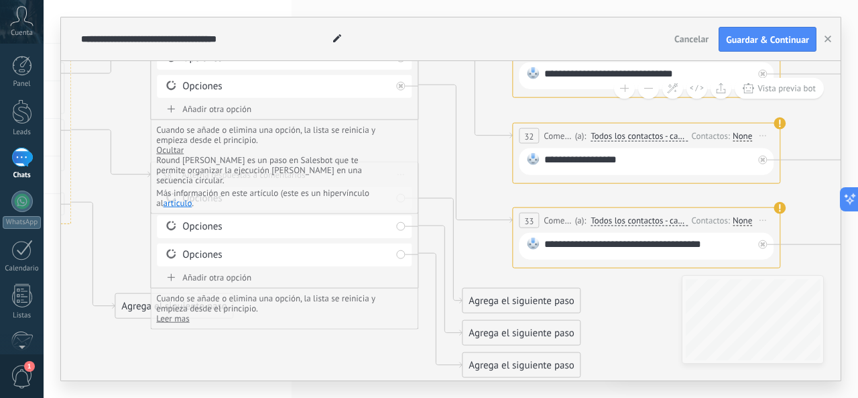
click at [717, 318] on div "**********" at bounding box center [451, 220] width 780 height 319
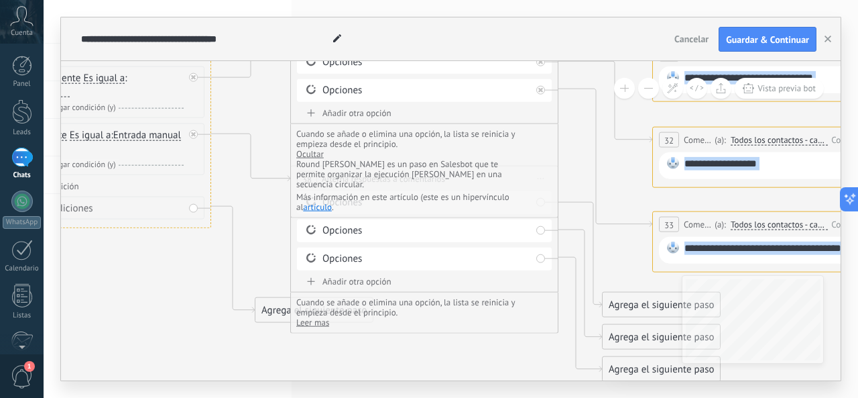
click at [17, 156] on div at bounding box center [21, 157] width 21 height 19
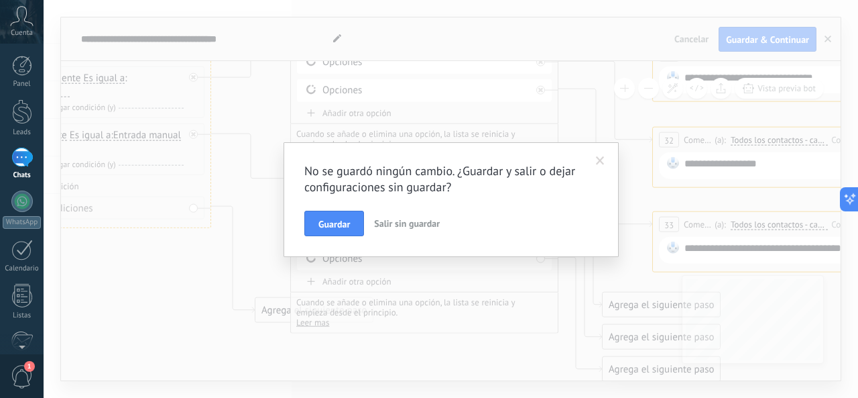
click at [602, 159] on span at bounding box center [600, 160] width 9 height 9
